Goal: Information Seeking & Learning: Learn about a topic

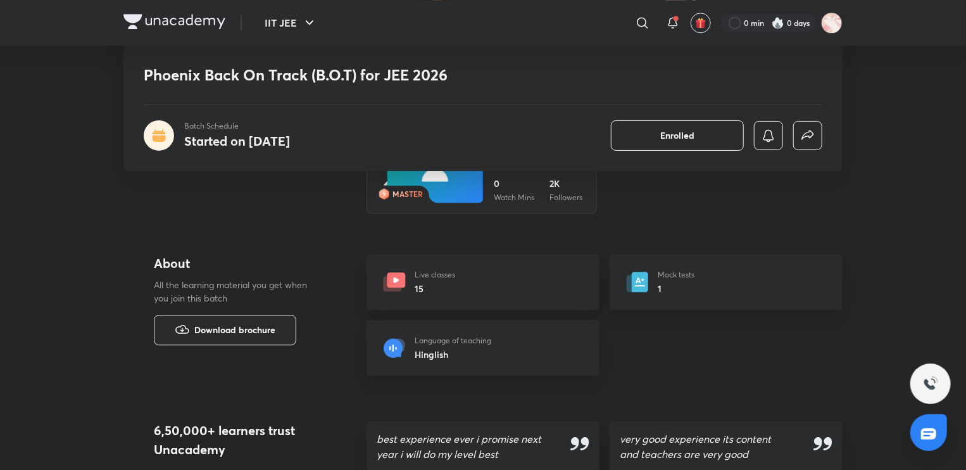
scroll to position [1627, 0]
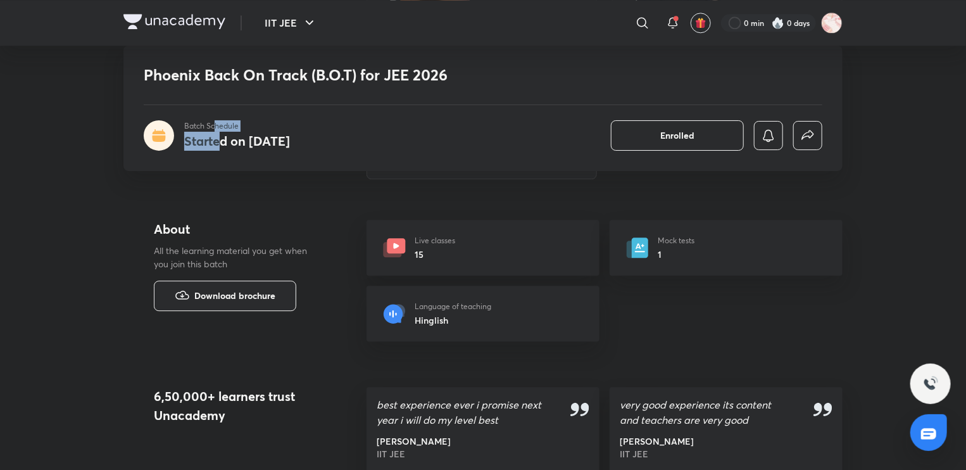
drag, startPoint x: 220, startPoint y: 146, endPoint x: 215, endPoint y: 127, distance: 18.9
click at [215, 127] on div "Batch Schedule Started on [DATE]" at bounding box center [237, 135] width 106 height 30
click at [223, 144] on h4 "Started on [DATE]" at bounding box center [237, 140] width 106 height 17
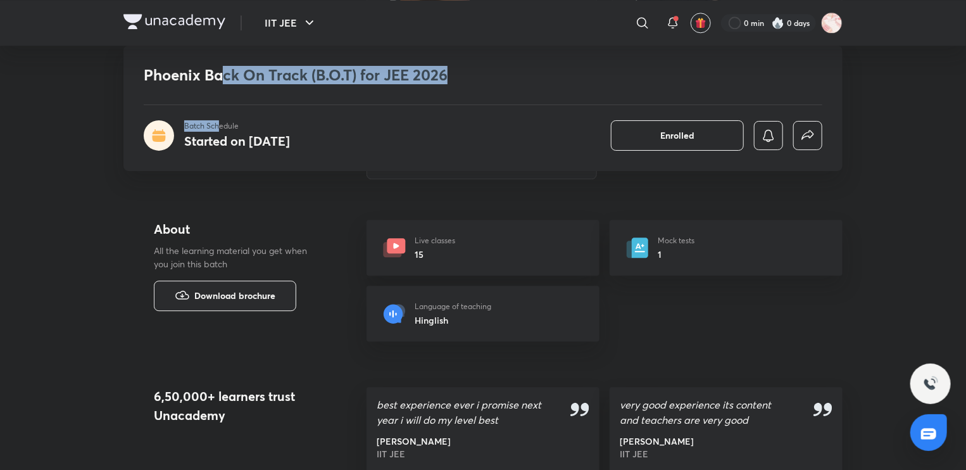
drag, startPoint x: 220, startPoint y: 70, endPoint x: 218, endPoint y: 125, distance: 54.5
click at [218, 125] on div "Phoenix Back On Track (B.O.T) for JEE 2026 Batch Schedule Started on [DATE] Enr…" at bounding box center [482, 108] width 719 height 125
drag, startPoint x: 223, startPoint y: 124, endPoint x: 223, endPoint y: 70, distance: 54.5
click at [223, 70] on div "Phoenix Back On Track (B.O.T) for JEE 2026 Batch Schedule Started on [DATE] Enr…" at bounding box center [482, 108] width 719 height 125
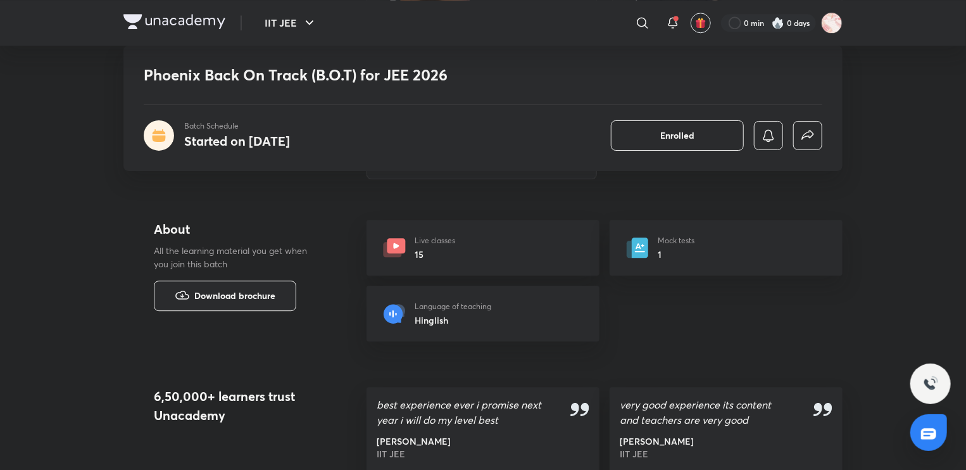
click at [226, 128] on p "Batch Schedule" at bounding box center [237, 125] width 106 height 11
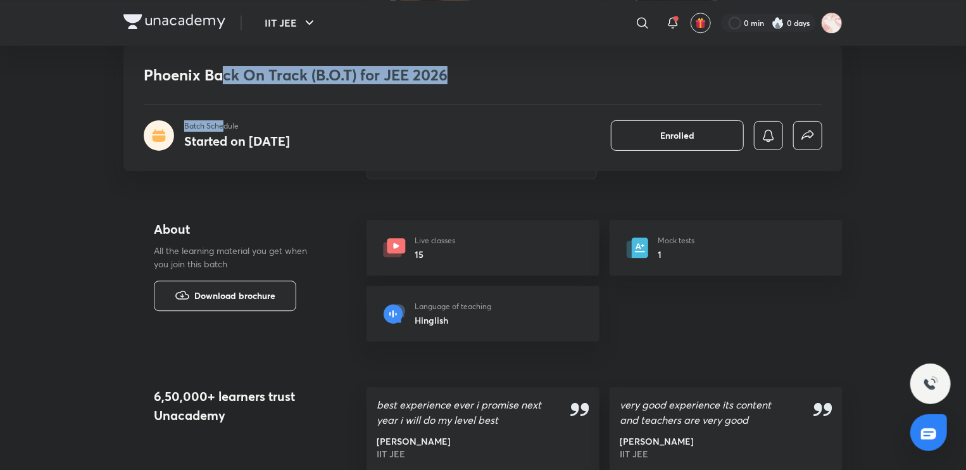
drag, startPoint x: 224, startPoint y: 127, endPoint x: 224, endPoint y: 65, distance: 61.4
click at [224, 65] on div "Phoenix Back On Track (B.O.T) for JEE 2026 Batch Schedule Started on [DATE] Enr…" at bounding box center [482, 108] width 719 height 125
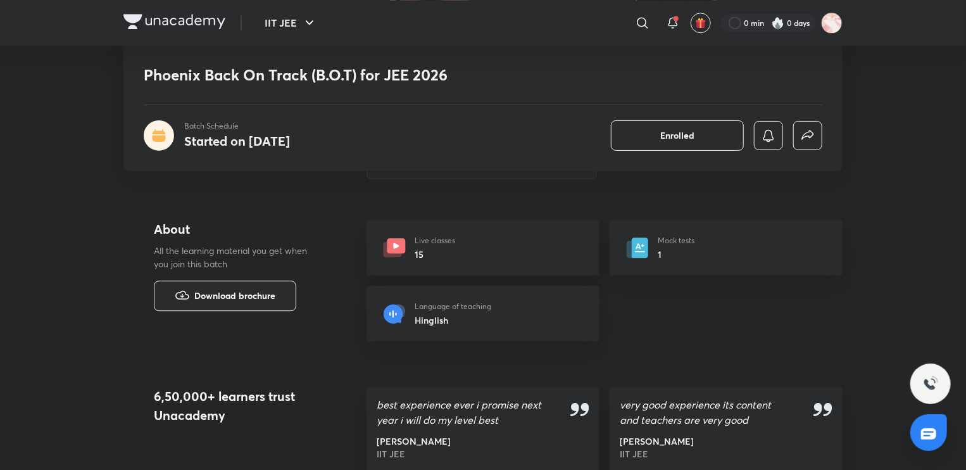
click at [238, 130] on p "Batch Schedule" at bounding box center [237, 125] width 106 height 11
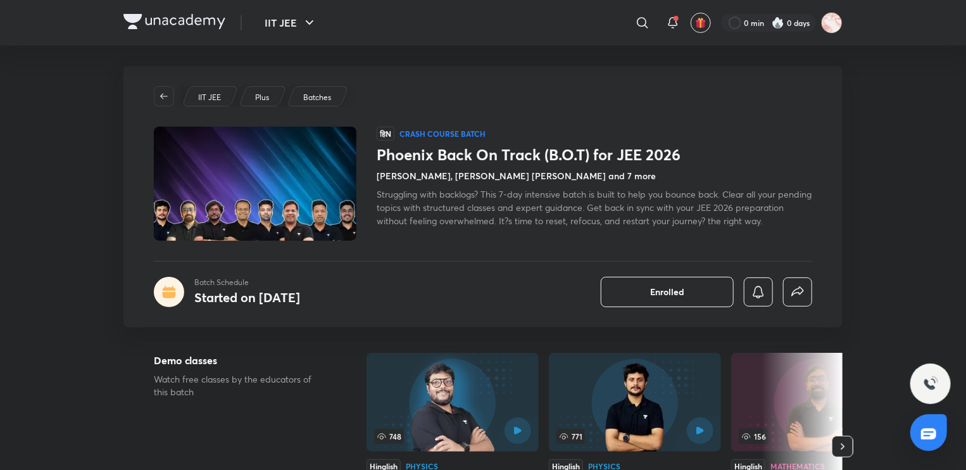
scroll to position [0, 0]
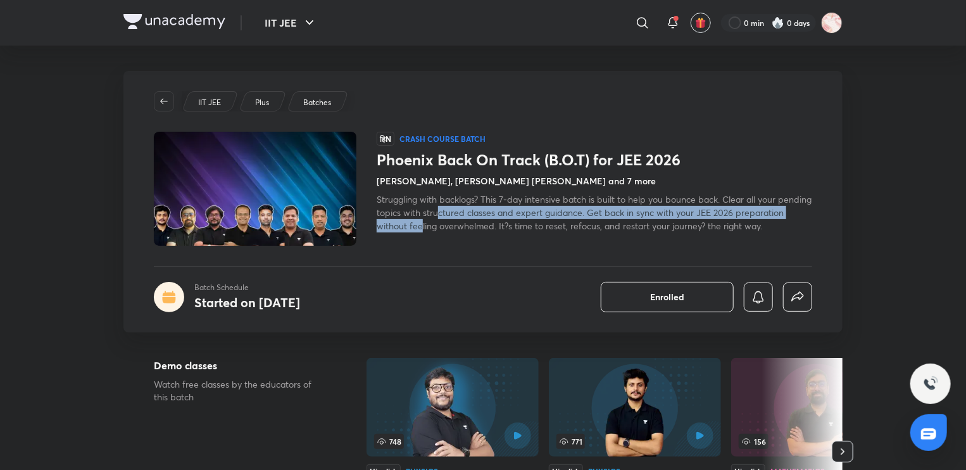
drag, startPoint x: 474, startPoint y: 213, endPoint x: 474, endPoint y: 224, distance: 10.1
click at [474, 224] on span "Struggling with backlogs? This 7-day intensive batch is built to help you bounc…" at bounding box center [594, 212] width 435 height 39
drag, startPoint x: 522, startPoint y: 229, endPoint x: 520, endPoint y: 217, distance: 12.1
click at [520, 217] on span "Struggling with backlogs? This 7-day intensive batch is built to help you bounc…" at bounding box center [594, 212] width 435 height 39
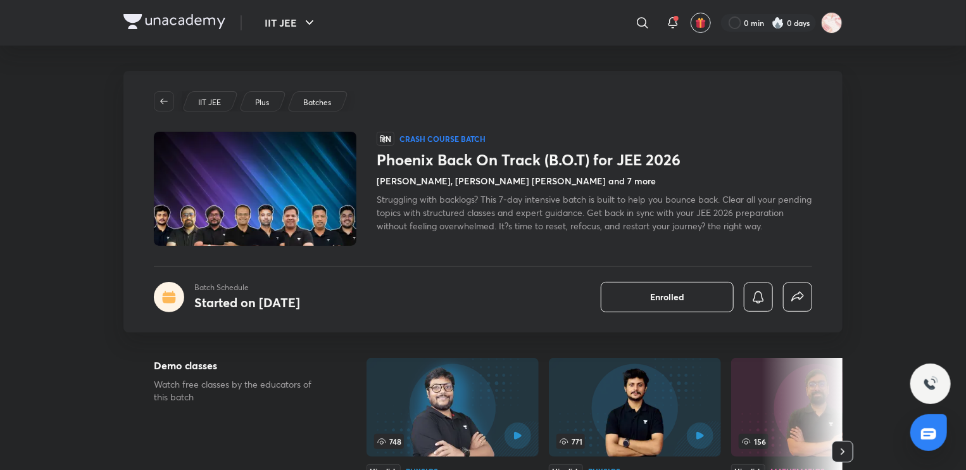
click at [538, 227] on span "Struggling with backlogs? This 7-day intensive batch is built to help you bounc…" at bounding box center [594, 212] width 435 height 39
click at [455, 213] on span "Struggling with backlogs? This 7-day intensive batch is built to help you bounc…" at bounding box center [594, 212] width 435 height 39
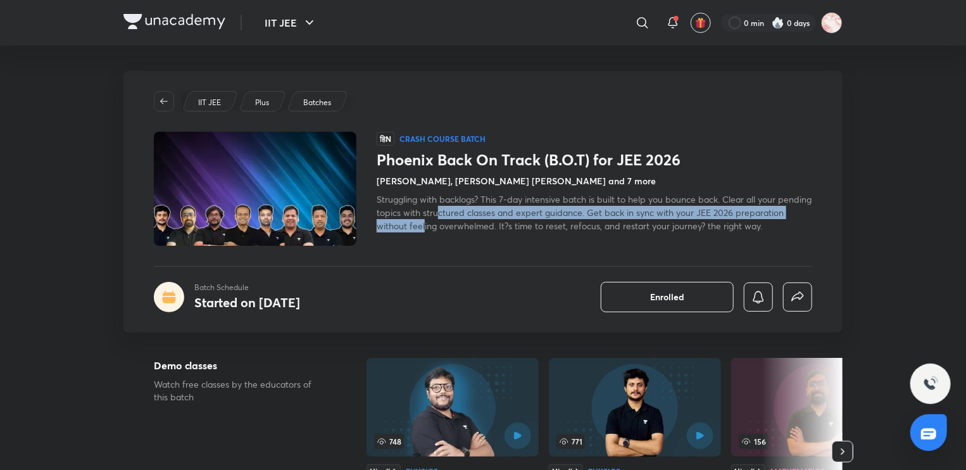
drag, startPoint x: 476, startPoint y: 212, endPoint x: 475, endPoint y: 225, distance: 12.7
click at [475, 225] on span "Struggling with backlogs? This 7-day intensive batch is built to help you bounc…" at bounding box center [594, 212] width 435 height 39
drag, startPoint x: 519, startPoint y: 224, endPoint x: 518, endPoint y: 215, distance: 9.6
click at [518, 215] on span "Struggling with backlogs? This 7-day intensive batch is built to help you bounc…" at bounding box center [594, 212] width 435 height 39
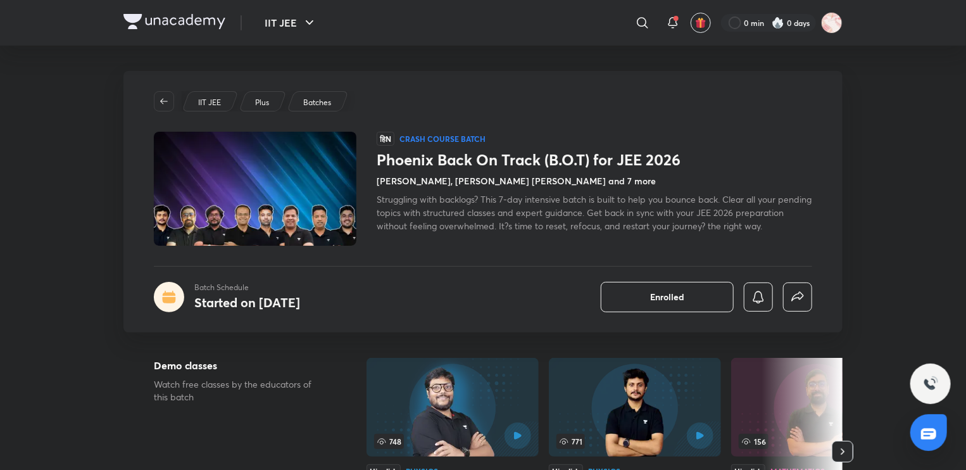
click at [539, 230] on span "Struggling with backlogs? This 7-day intensive batch is built to help you bounc…" at bounding box center [594, 212] width 435 height 39
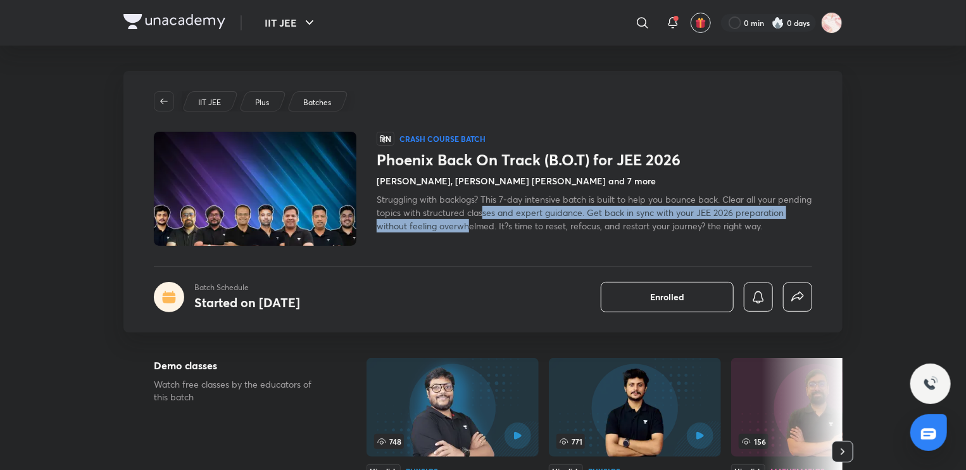
drag, startPoint x: 520, startPoint y: 212, endPoint x: 521, endPoint y: 222, distance: 10.2
click at [521, 222] on span "Struggling with backlogs? This 7-day intensive batch is built to help you bounc…" at bounding box center [594, 212] width 435 height 39
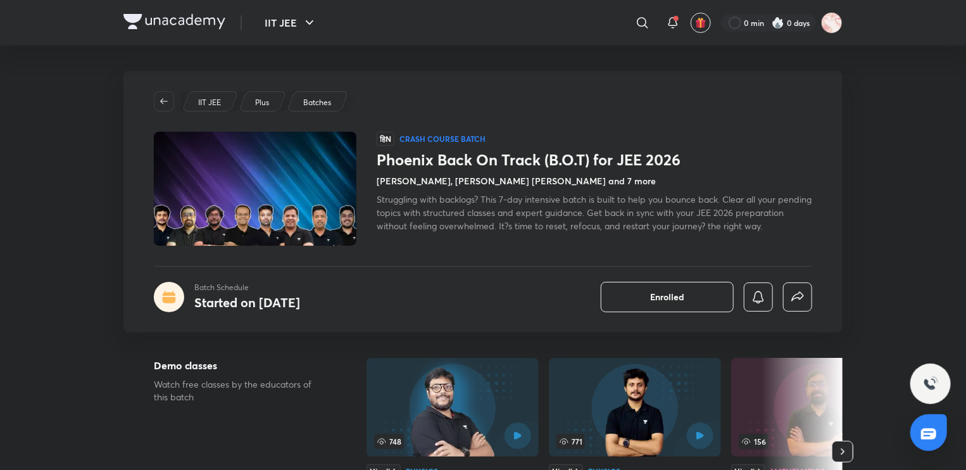
click at [527, 223] on span "Struggling with backlogs? This 7-day intensive batch is built to help you bounc…" at bounding box center [594, 212] width 435 height 39
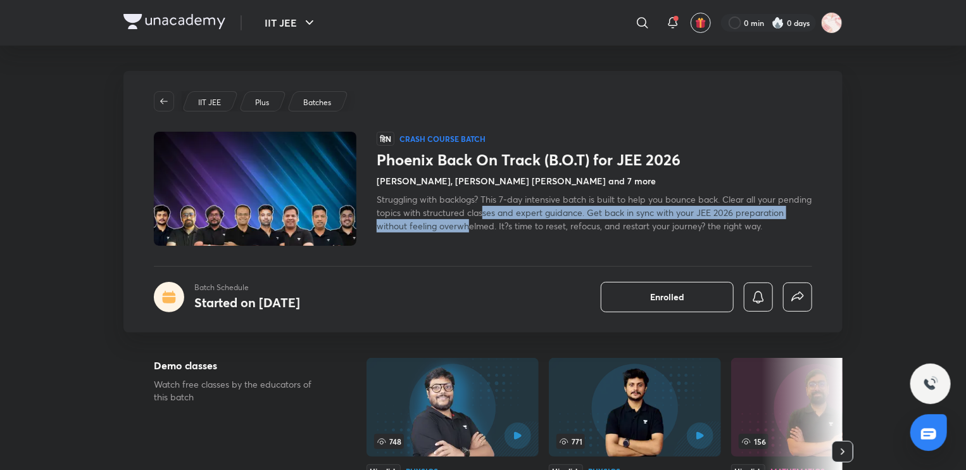
drag, startPoint x: 518, startPoint y: 210, endPoint x: 517, endPoint y: 233, distance: 22.8
click at [517, 233] on div "हिN Crash course Batch Phoenix Back On Track (B.O.T) for JEE 2026 [PERSON_NAME]…" at bounding box center [595, 189] width 436 height 114
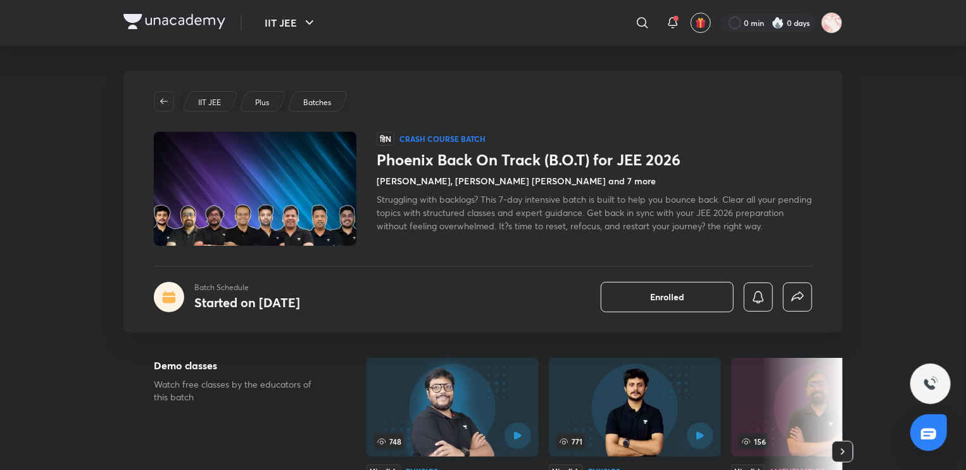
click at [572, 229] on span "Struggling with backlogs? This 7-day intensive batch is built to help you bounc…" at bounding box center [594, 212] width 435 height 39
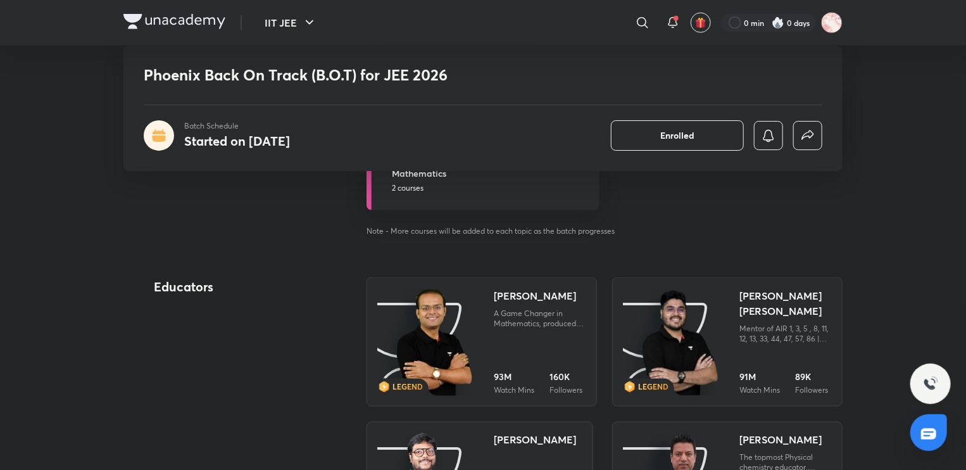
scroll to position [1233, 0]
